Goal: Information Seeking & Learning: Check status

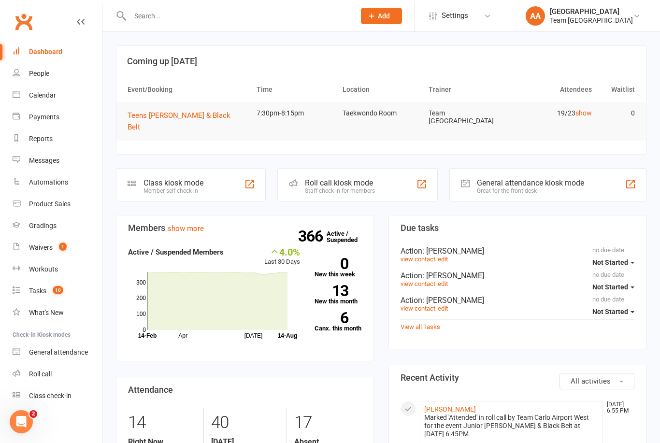
click at [55, 100] on link "Calendar" at bounding box center [57, 96] width 89 height 22
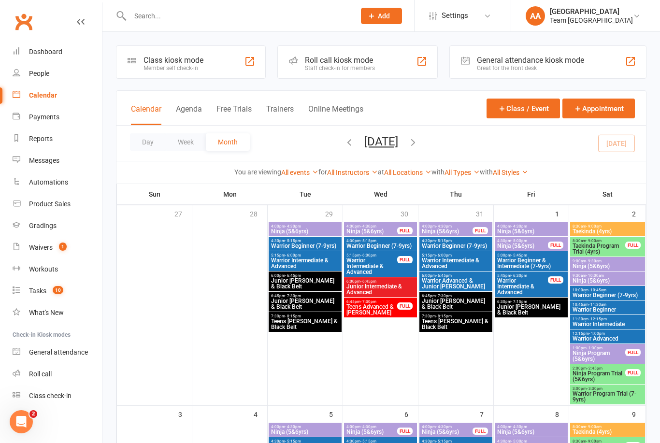
click at [148, 140] on button "Day" at bounding box center [148, 141] width 36 height 17
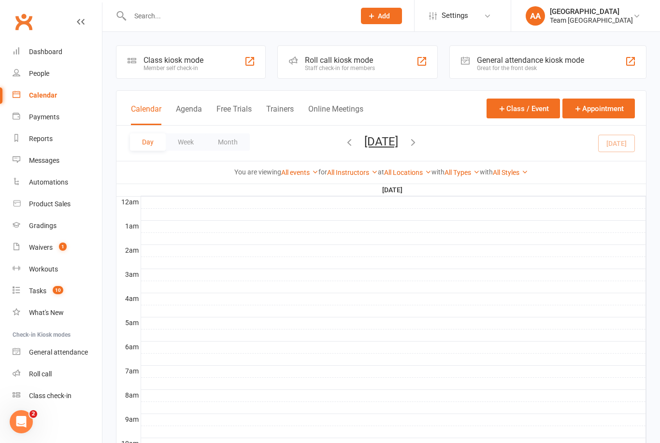
click at [398, 144] on button "[DATE]" at bounding box center [381, 142] width 34 height 14
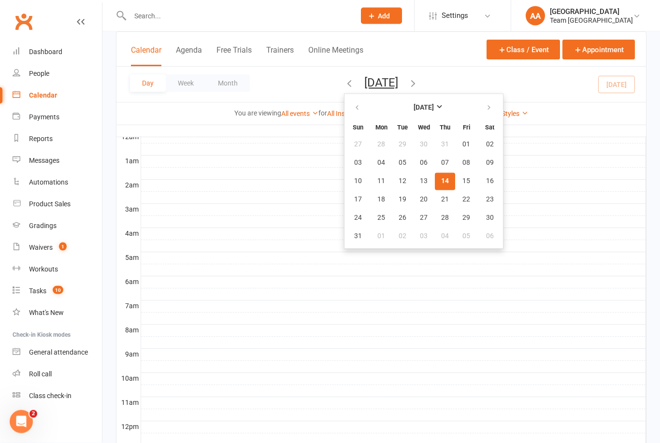
click at [441, 183] on span "14" at bounding box center [445, 181] width 8 height 8
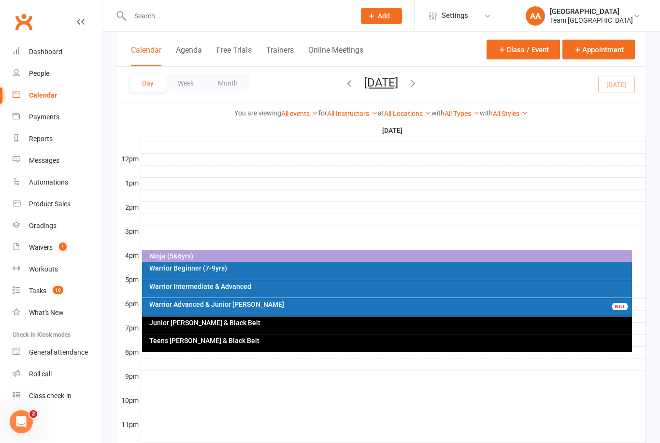
scroll to position [338, 0]
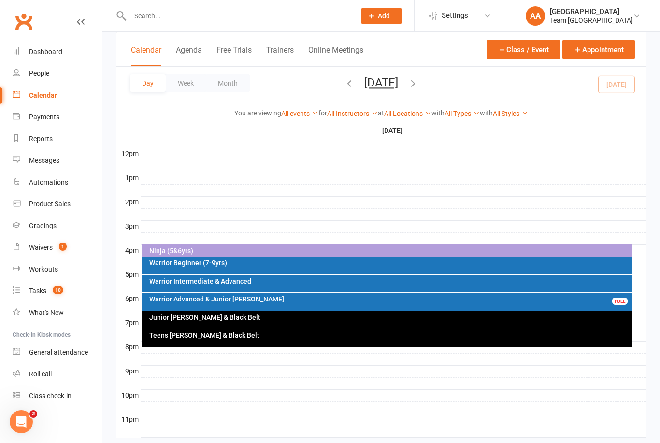
click at [280, 318] on div "Junior [PERSON_NAME] & Black Belt" at bounding box center [390, 317] width 482 height 7
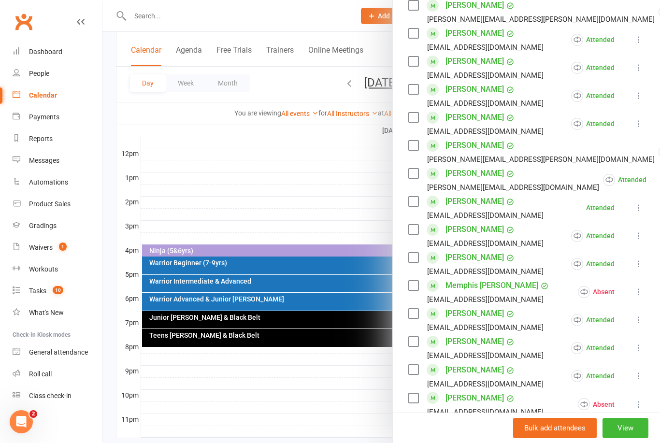
scroll to position [287, 0]
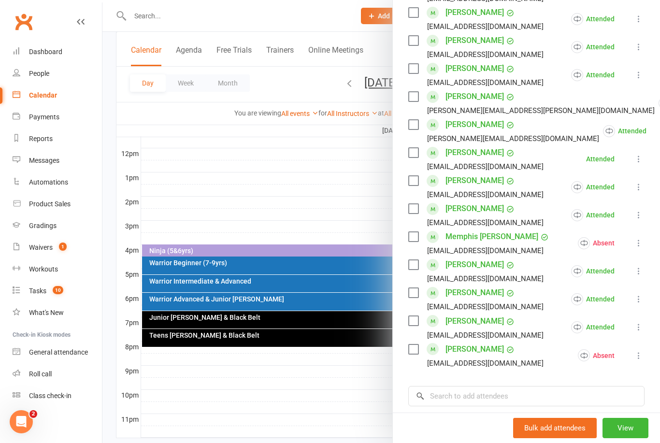
click at [465, 291] on link "[PERSON_NAME]" at bounding box center [474, 292] width 58 height 15
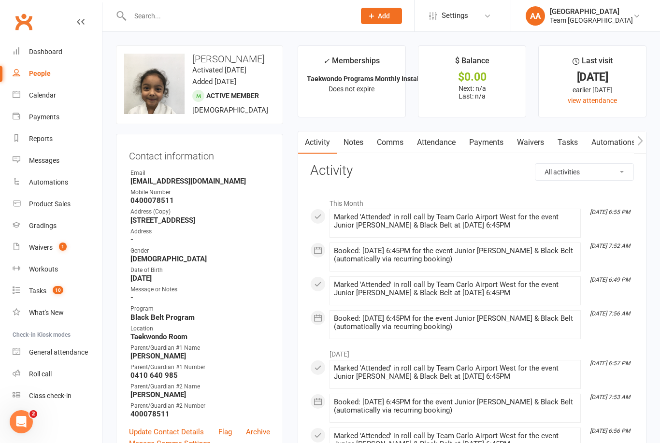
click at [63, 93] on link "Calendar" at bounding box center [57, 96] width 89 height 22
